Goal: Book appointment/travel/reservation

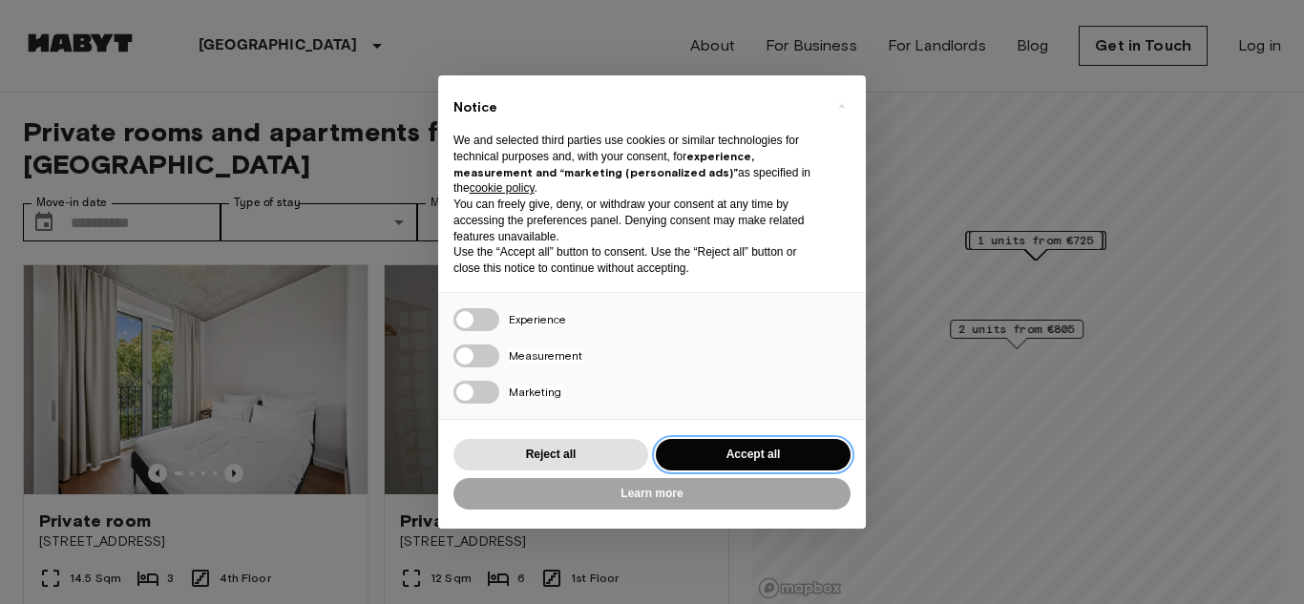
click at [788, 453] on button "Accept all" at bounding box center [753, 454] width 195 height 31
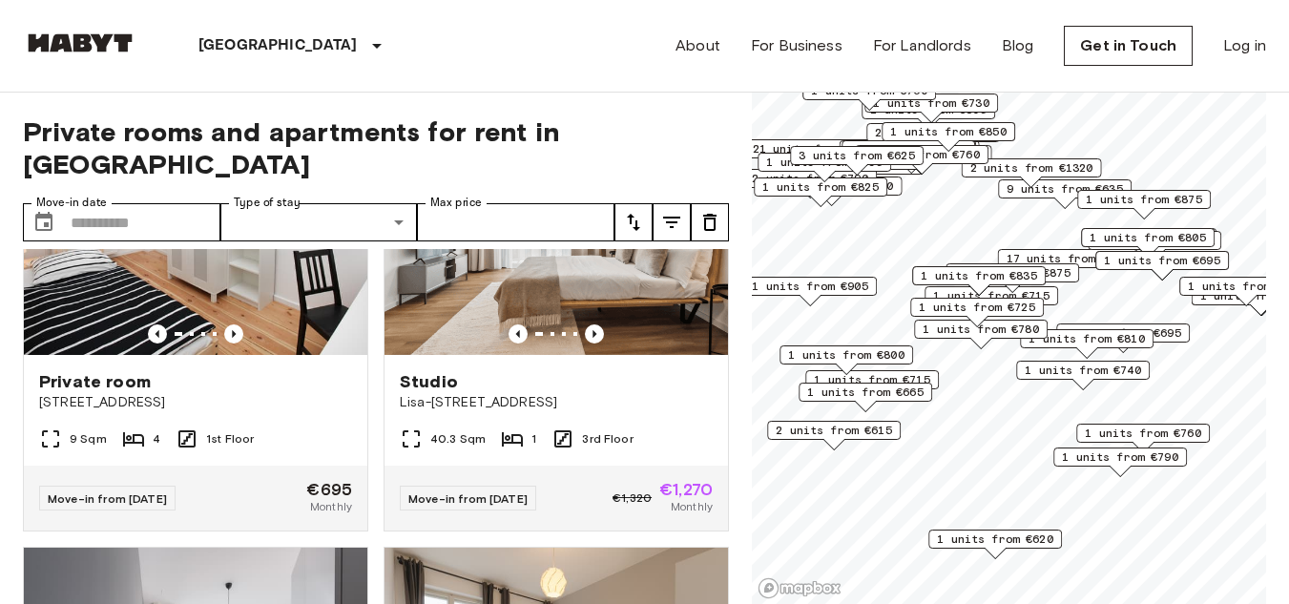
scroll to position [573, 0]
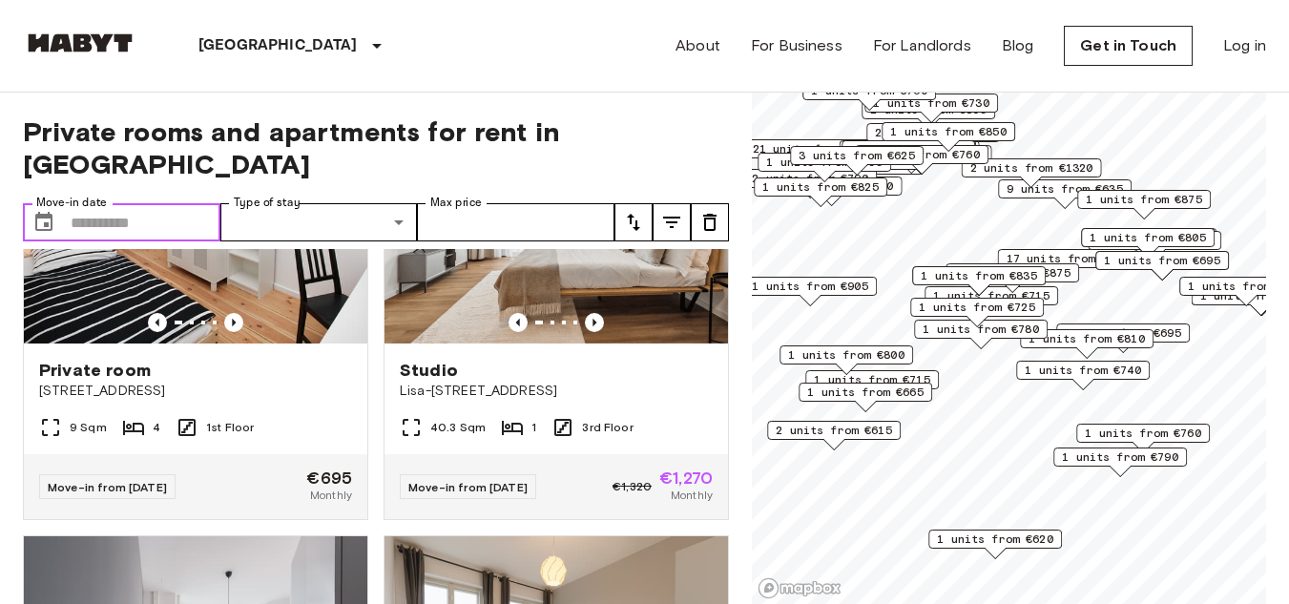
click at [142, 203] on input "Move-in date" at bounding box center [146, 222] width 150 height 38
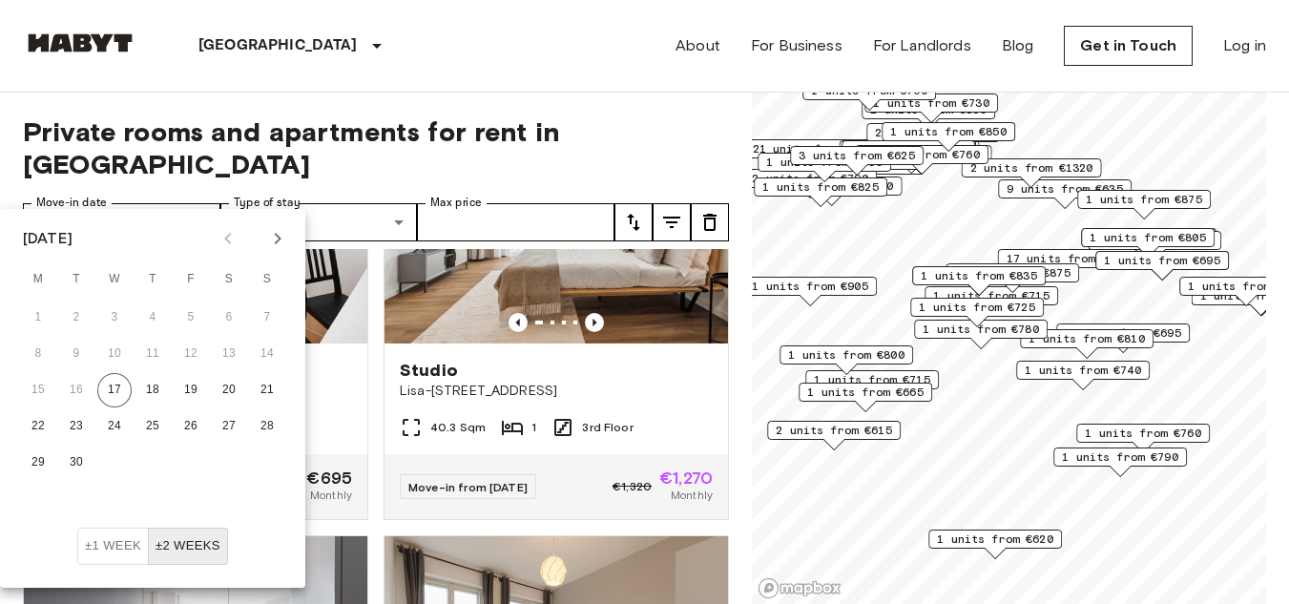
click at [282, 242] on icon "Next month" at bounding box center [277, 238] width 23 height 23
click at [281, 242] on icon "Next month" at bounding box center [277, 238] width 23 height 23
click at [281, 243] on icon "Next month" at bounding box center [277, 238] width 23 height 23
click at [51, 387] on button "12" at bounding box center [38, 390] width 34 height 34
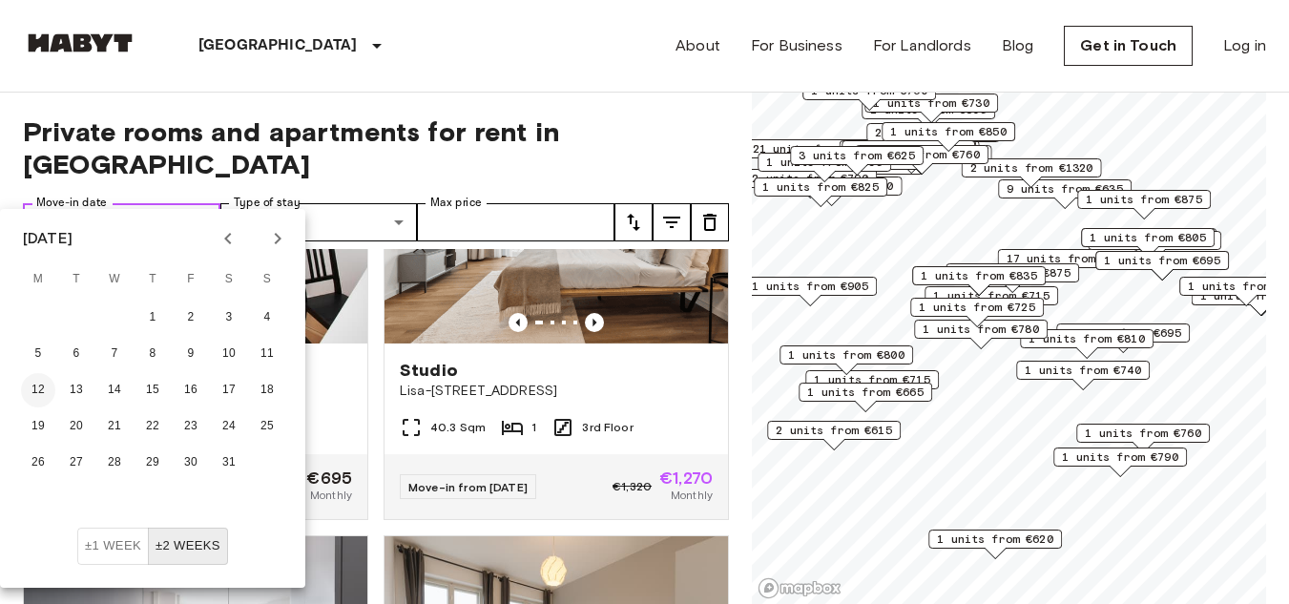
type input "**********"
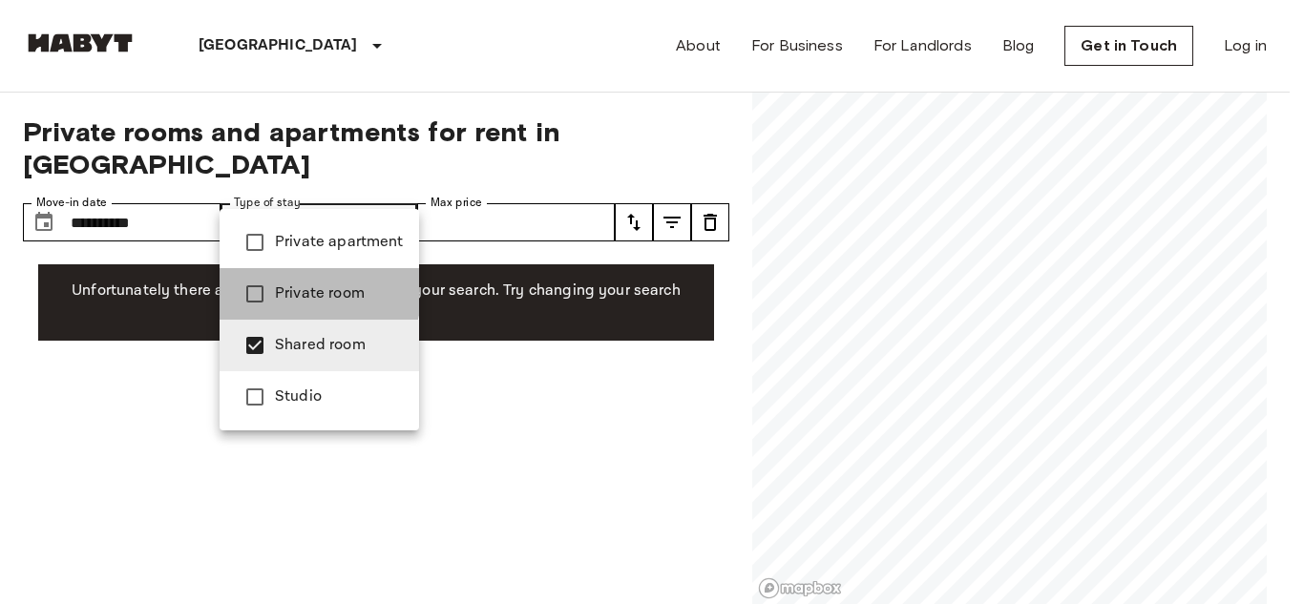
click at [284, 287] on span "Private room" at bounding box center [339, 294] width 129 height 23
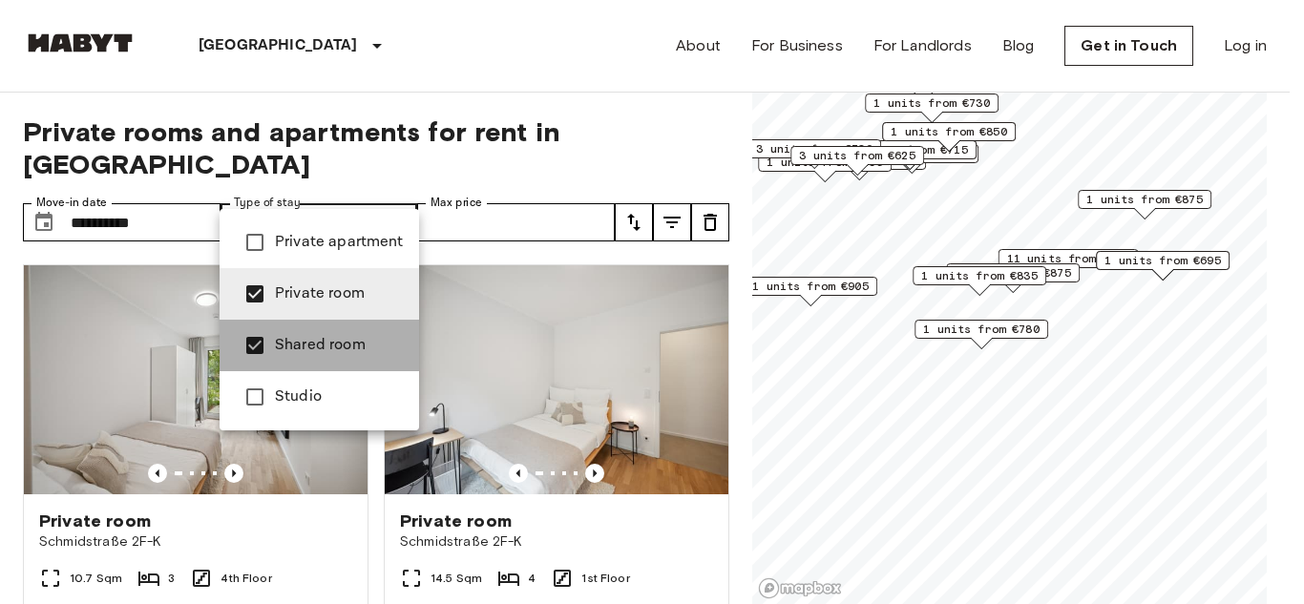
click at [291, 339] on span "Shared room" at bounding box center [339, 345] width 129 height 23
type input "**********"
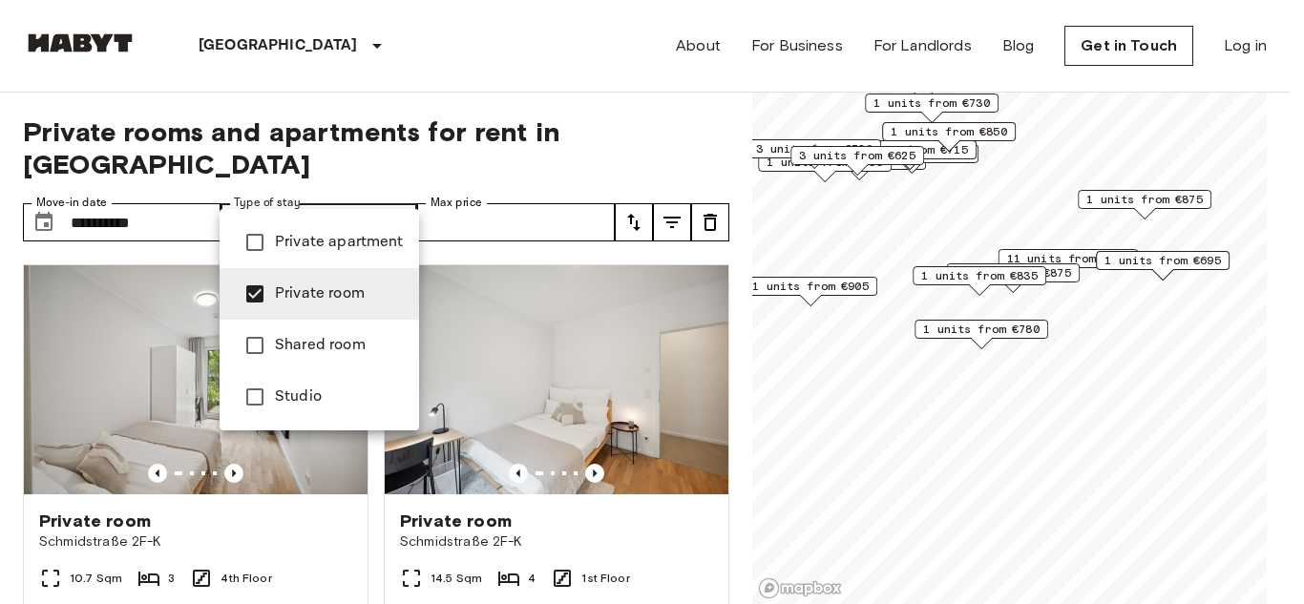
click at [591, 153] on div at bounding box center [652, 302] width 1304 height 604
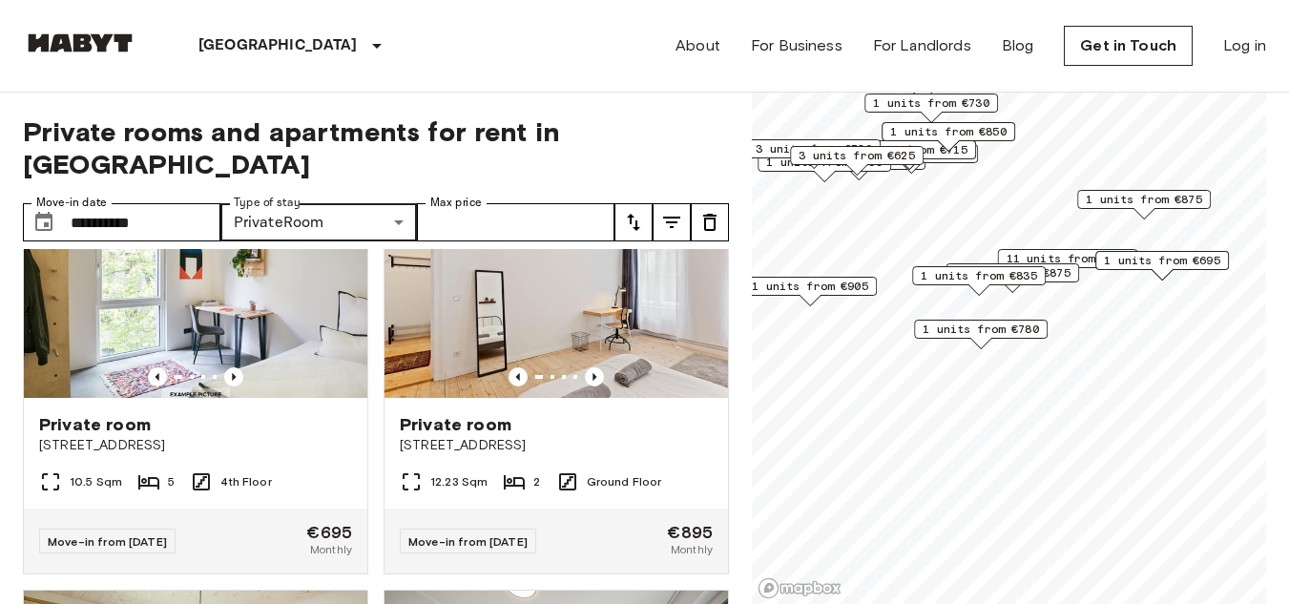
scroll to position [954, 0]
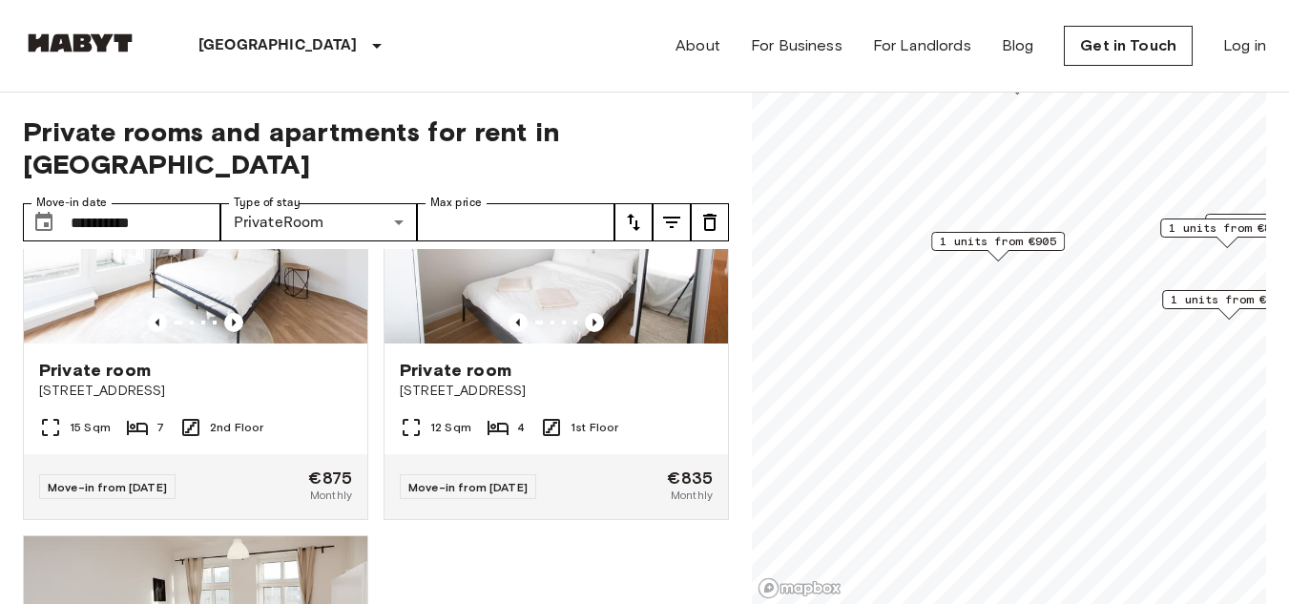
scroll to position [95, 0]
